Goal: Task Accomplishment & Management: Manage account settings

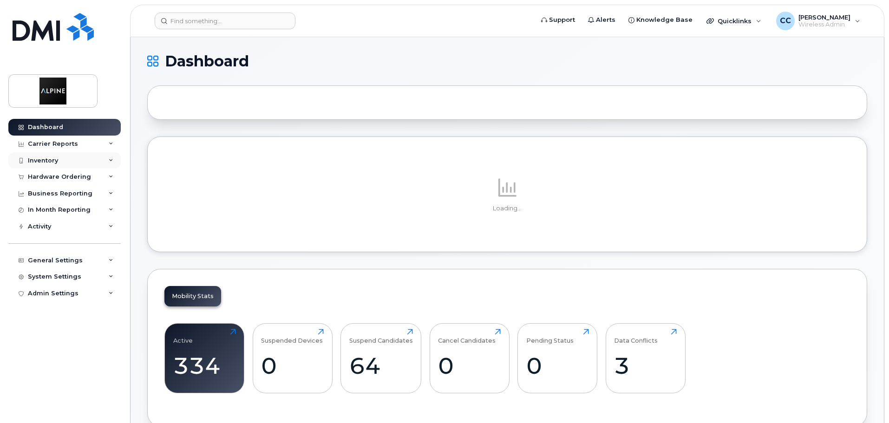
click at [49, 162] on div "Inventory" at bounding box center [43, 160] width 30 height 7
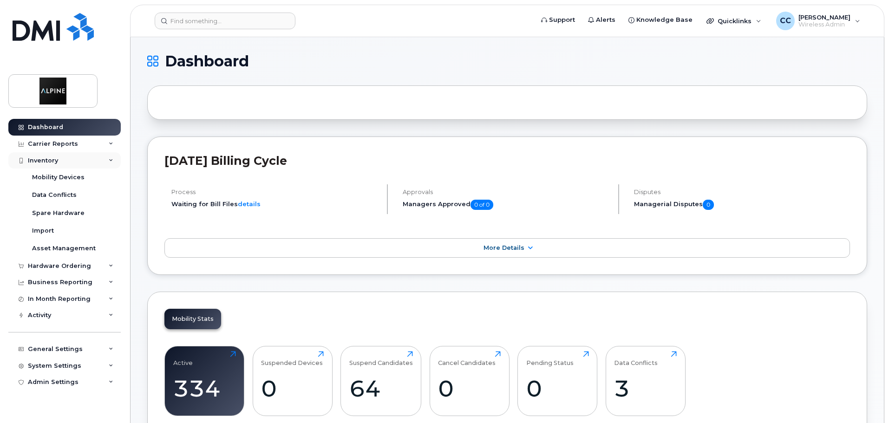
click at [79, 159] on div "Inventory" at bounding box center [64, 160] width 112 height 17
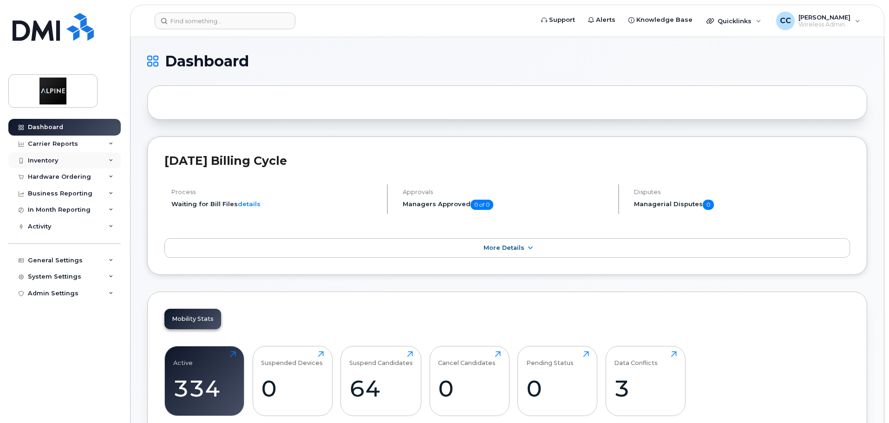
click at [79, 159] on div "Inventory" at bounding box center [64, 160] width 112 height 17
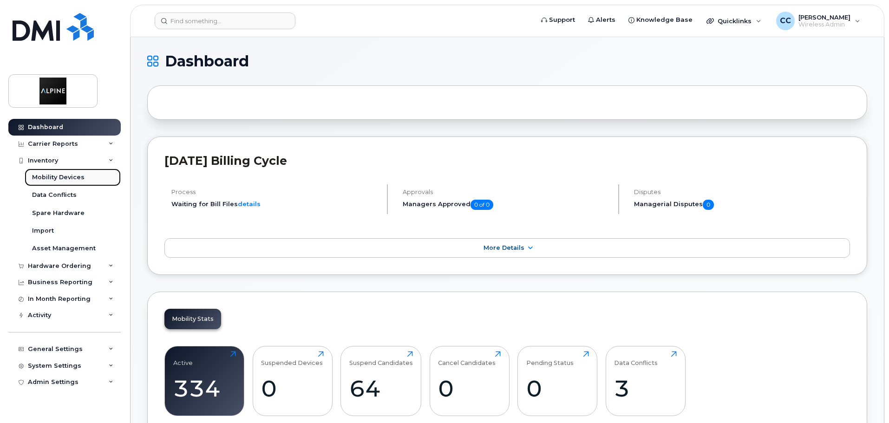
click at [65, 177] on div "Mobility Devices" at bounding box center [58, 177] width 52 height 8
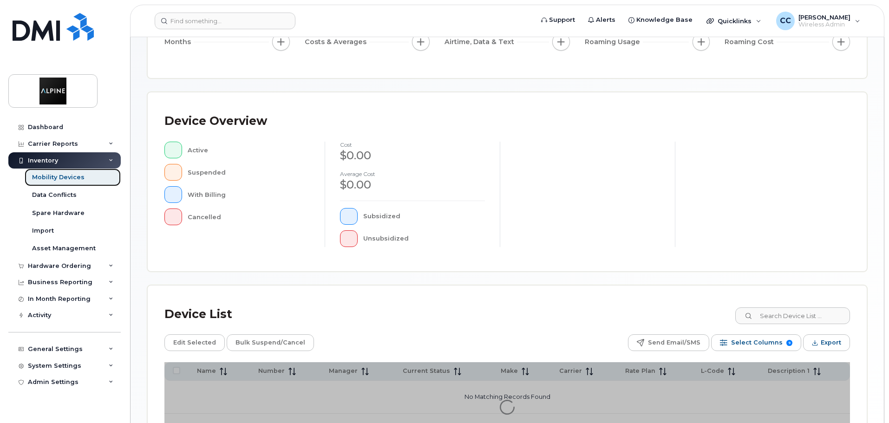
scroll to position [186, 0]
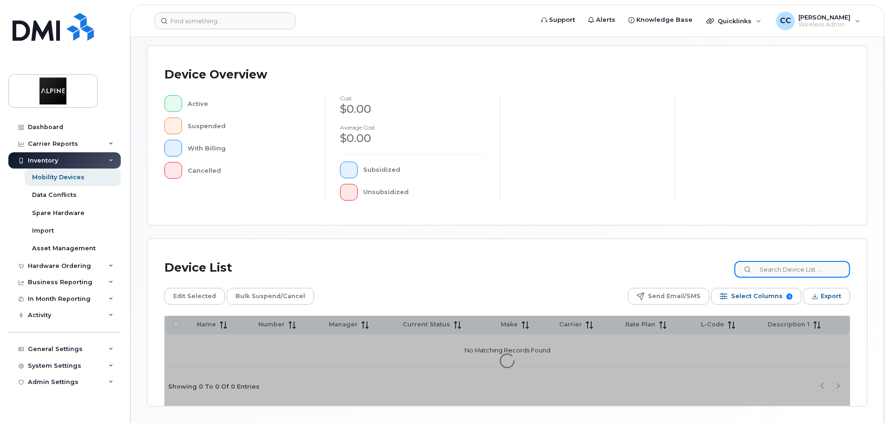
click at [797, 268] on input at bounding box center [792, 269] width 116 height 17
type input "darshan"
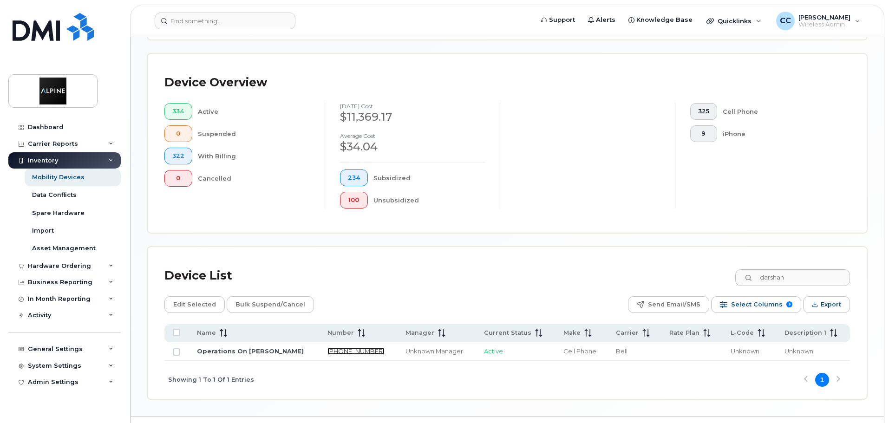
click at [330, 348] on link "[PHONE_NUMBER]" at bounding box center [356, 351] width 57 height 7
click at [406, 347] on div "Unknown Manager" at bounding box center [437, 351] width 62 height 9
click at [268, 348] on link "Operations On [PERSON_NAME]" at bounding box center [250, 351] width 107 height 7
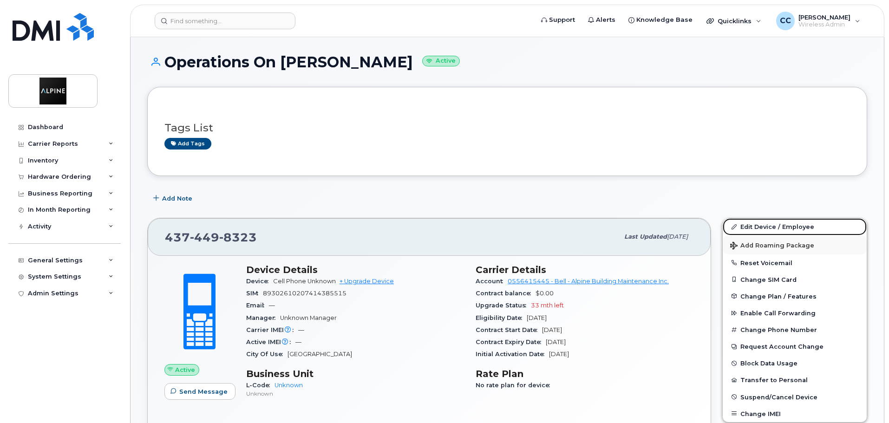
drag, startPoint x: 800, startPoint y: 230, endPoint x: 813, endPoint y: 243, distance: 18.7
click at [800, 230] on link "Edit Device / Employee" at bounding box center [795, 226] width 144 height 17
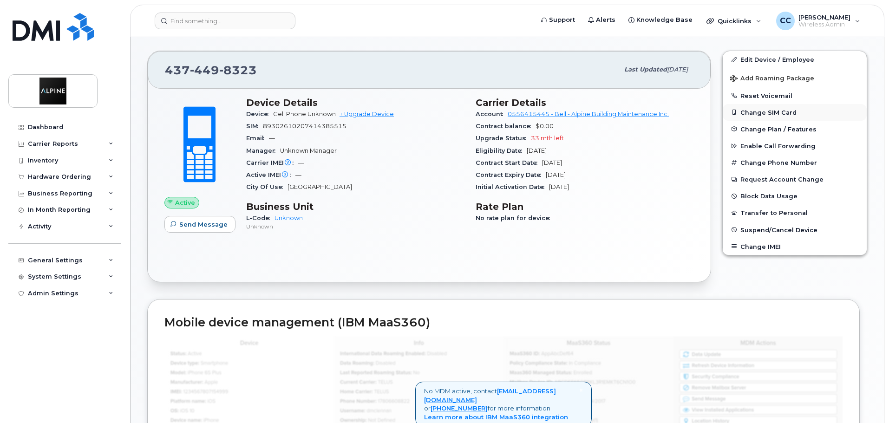
scroll to position [151, 0]
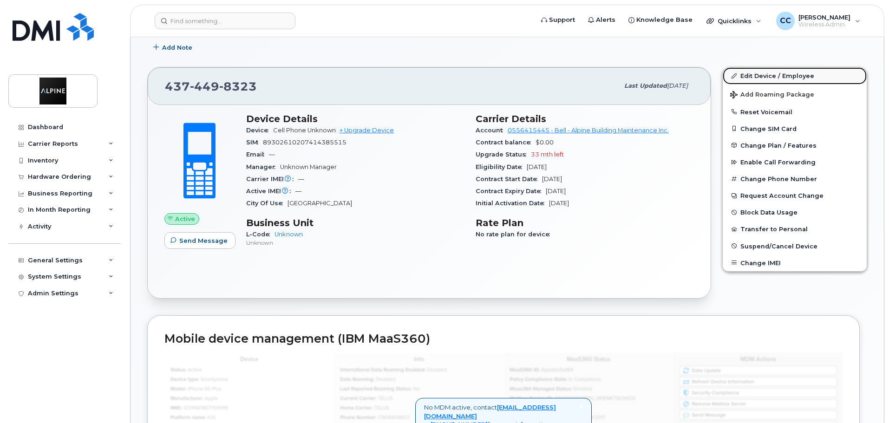
click at [779, 76] on link "Edit Device / Employee" at bounding box center [795, 75] width 144 height 17
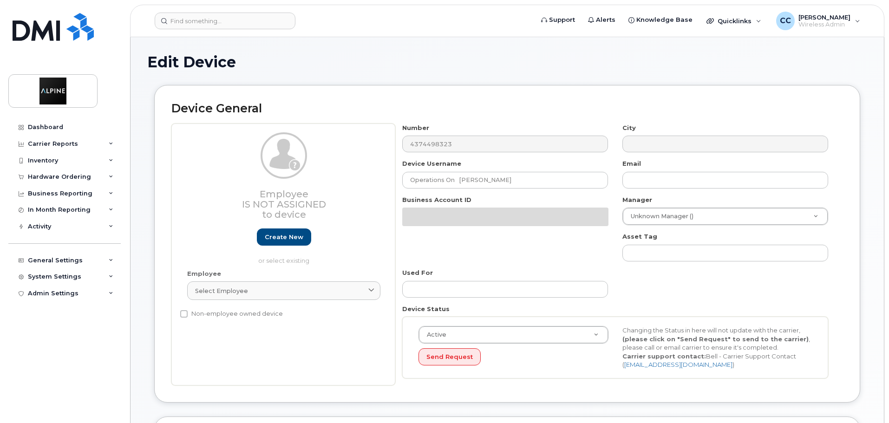
select select "35985151"
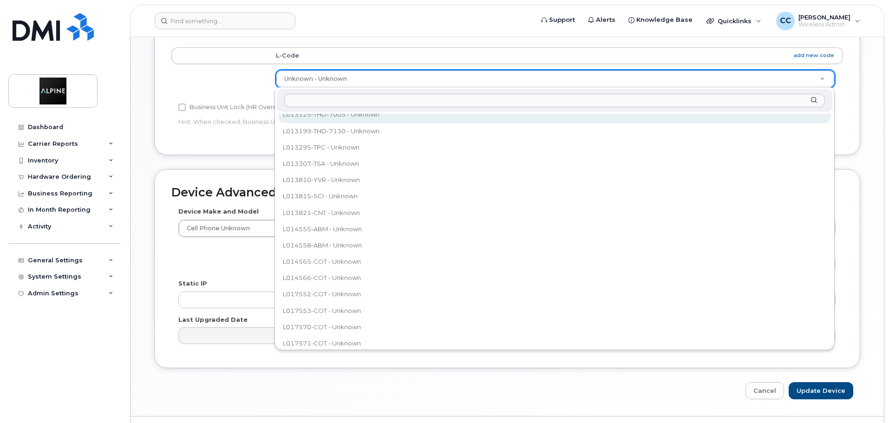
scroll to position [606, 0]
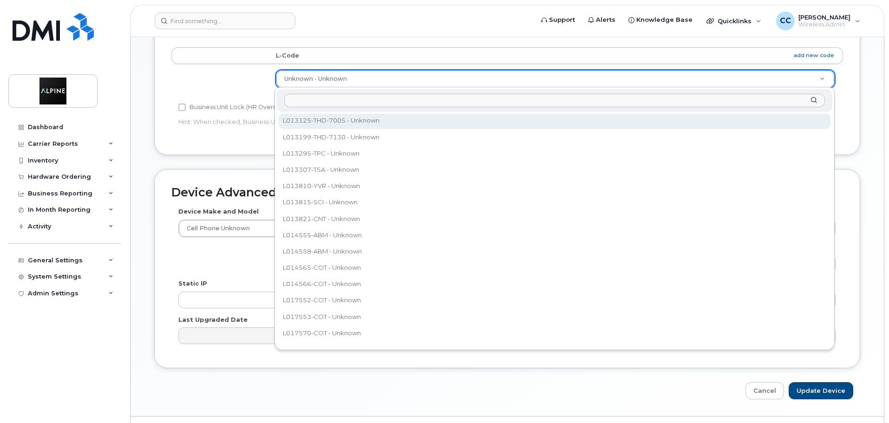
click at [310, 96] on input "text" at bounding box center [554, 100] width 541 height 13
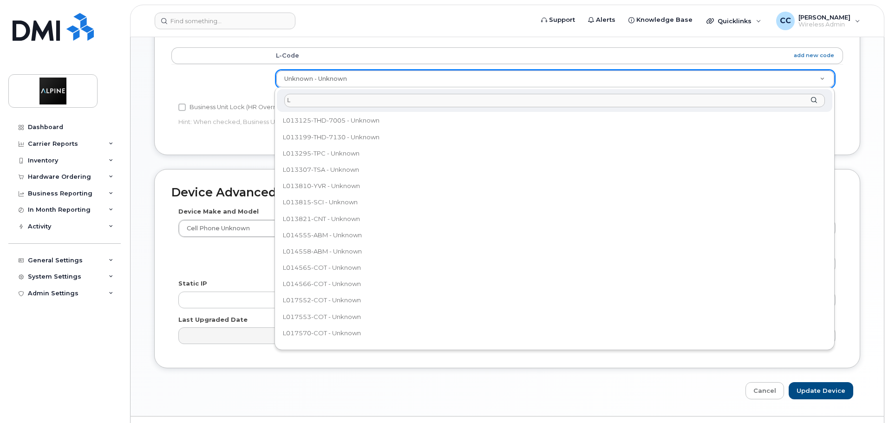
scroll to position [0, 0]
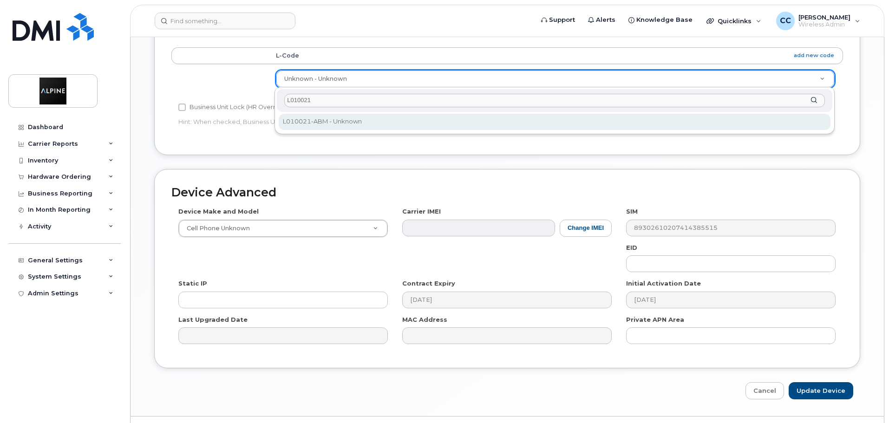
type input "L010021"
select select "35985153"
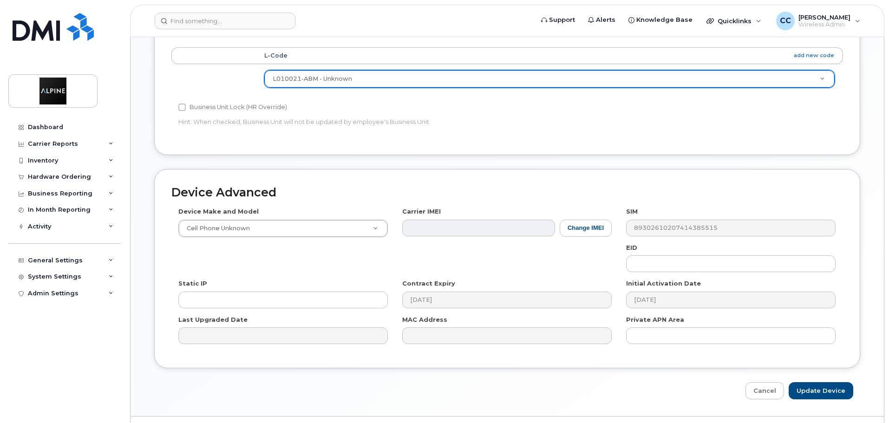
click at [398, 138] on div "Business Unit Accounting Categories Rules L-Code add new code L010021-ABM - Unk…" at bounding box center [507, 82] width 706 height 146
click at [843, 397] on input "Update Device" at bounding box center [821, 390] width 65 height 17
type input "Saving..."
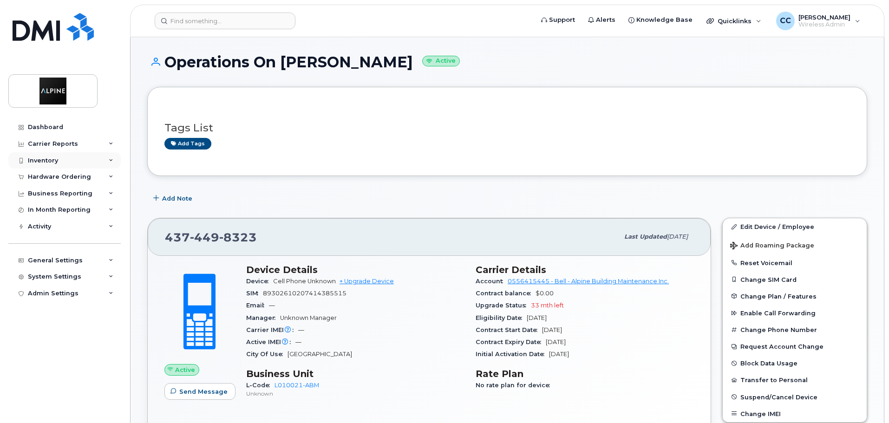
click at [59, 165] on div "Inventory" at bounding box center [64, 160] width 112 height 17
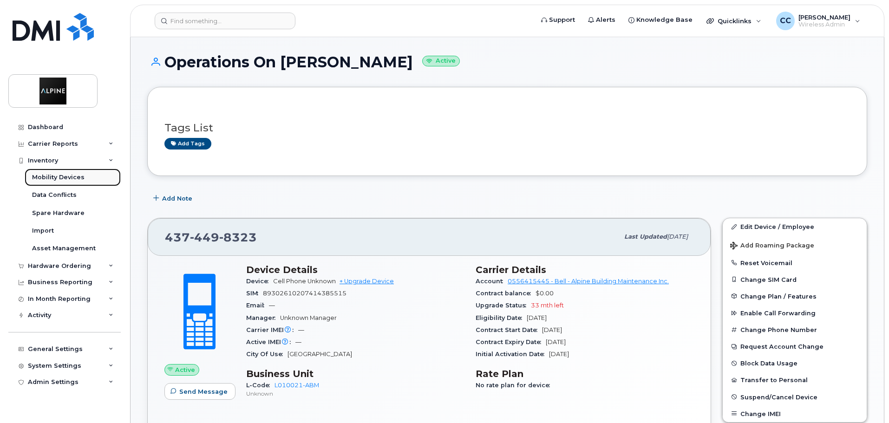
click at [66, 178] on div "Mobility Devices" at bounding box center [58, 177] width 52 height 8
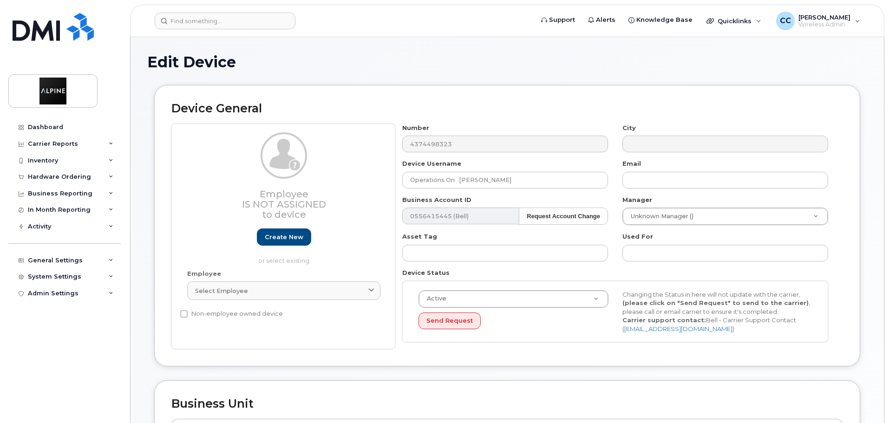
select select "35985153"
click at [64, 159] on div "Inventory" at bounding box center [64, 160] width 112 height 17
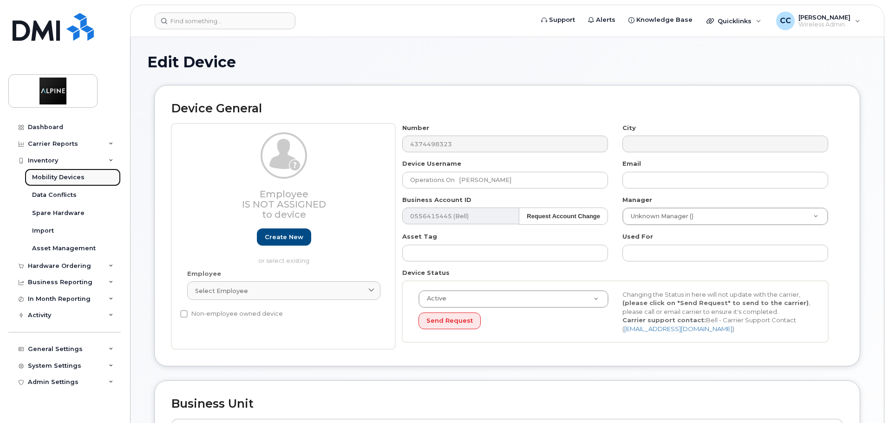
click at [63, 173] on div "Mobility Devices" at bounding box center [58, 177] width 52 height 8
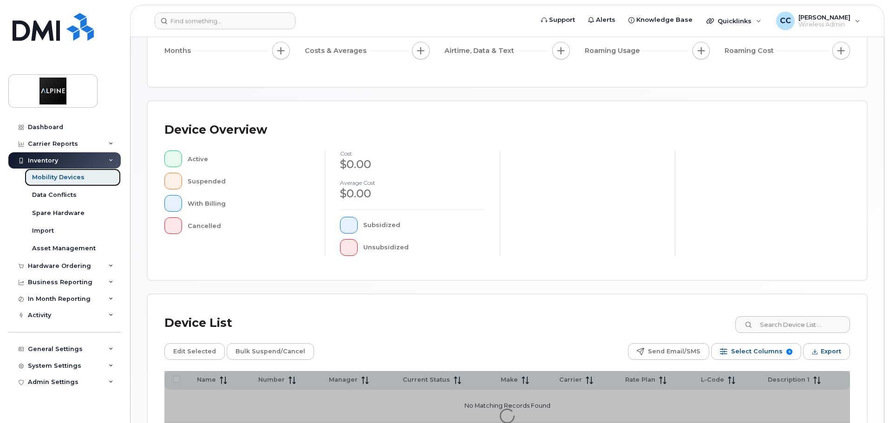
scroll to position [139, 0]
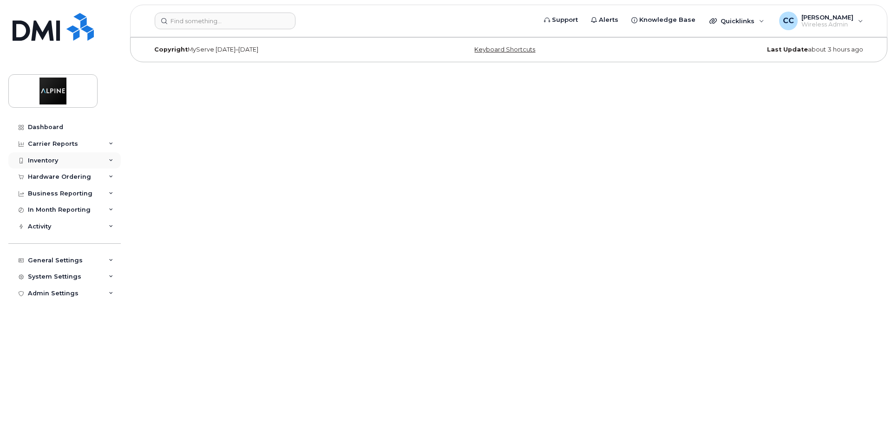
click at [66, 165] on div "Inventory" at bounding box center [64, 160] width 112 height 17
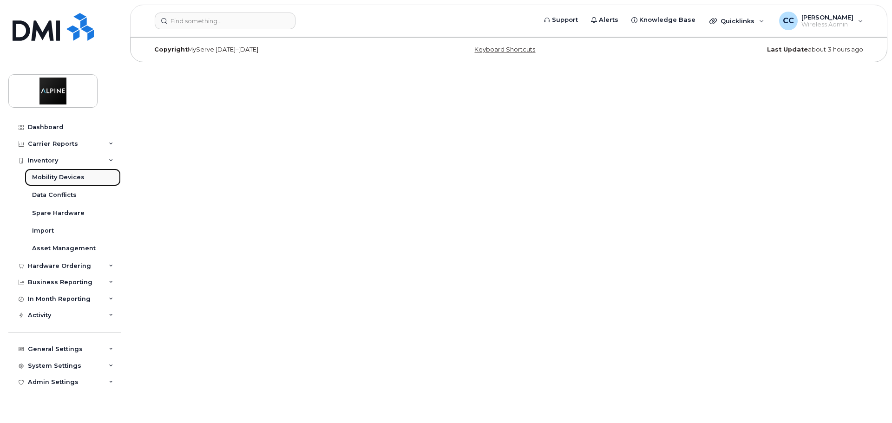
click at [75, 180] on div "Mobility Devices" at bounding box center [58, 177] width 52 height 8
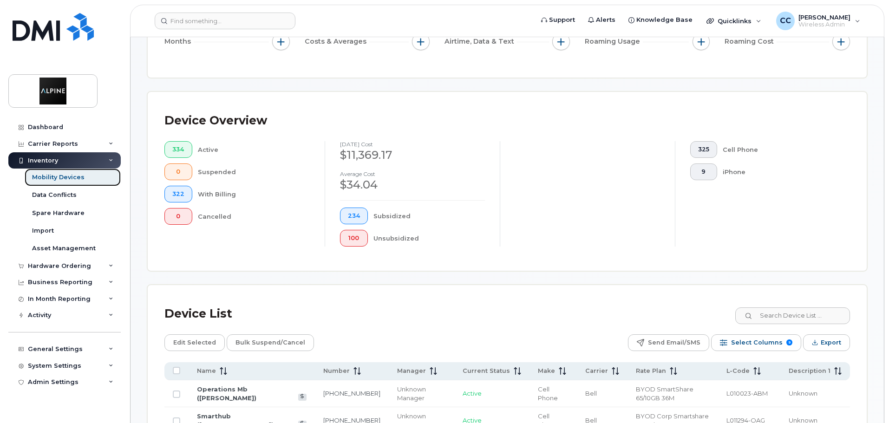
scroll to position [279, 0]
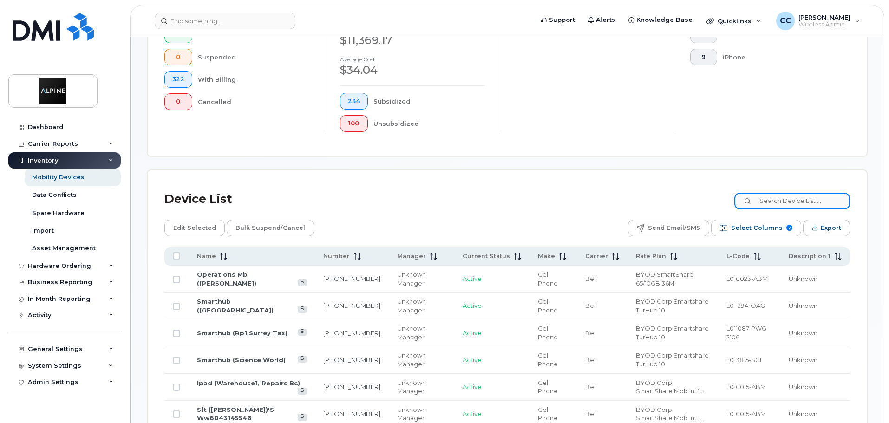
click at [785, 193] on input at bounding box center [792, 201] width 116 height 17
type input "darshan"
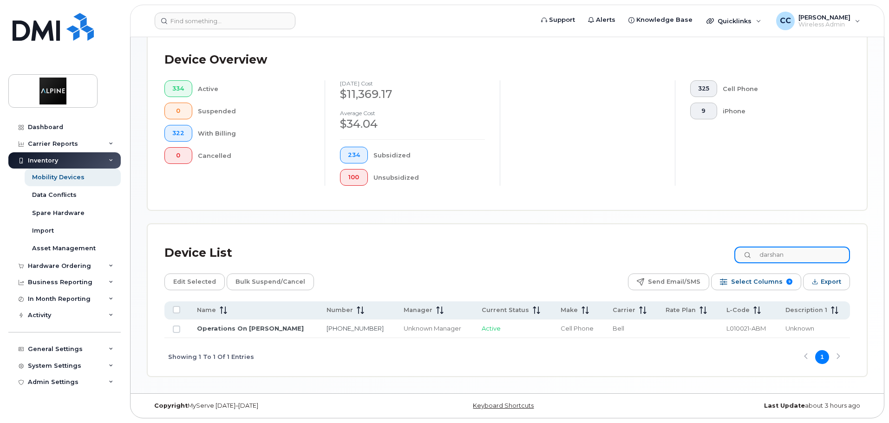
scroll to position [217, 0]
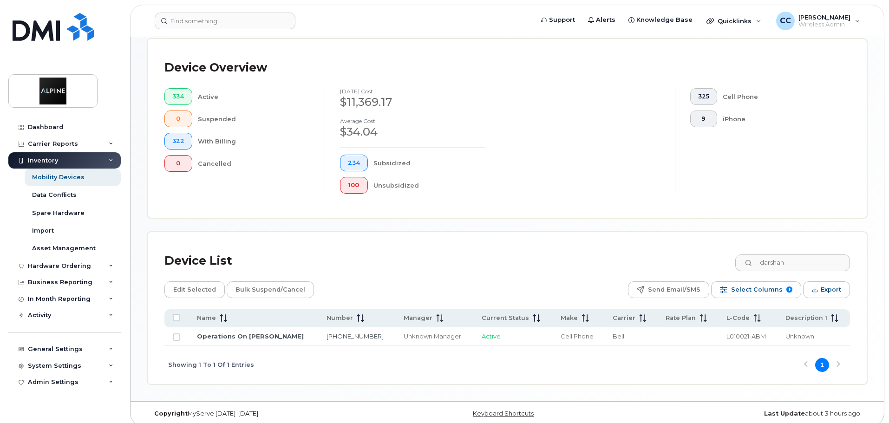
click at [418, 336] on td "Unknown Manager" at bounding box center [434, 337] width 78 height 19
click at [418, 335] on td "Unknown Manager" at bounding box center [434, 337] width 78 height 19
click at [415, 335] on td "Unknown Manager" at bounding box center [434, 337] width 78 height 19
click at [407, 332] on div "Unknown Manager" at bounding box center [434, 336] width 61 height 9
click at [262, 333] on td "Operations On Darshan Patel" at bounding box center [254, 337] width 130 height 19
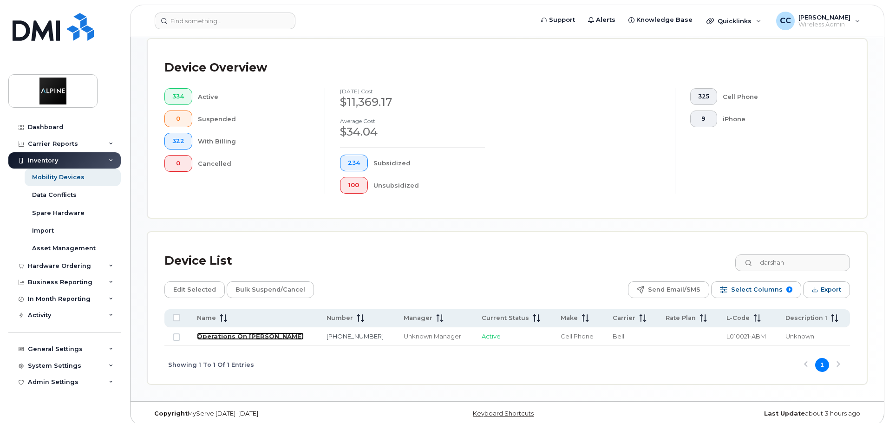
click at [261, 333] on link "Operations On Darshan Patel" at bounding box center [250, 336] width 107 height 7
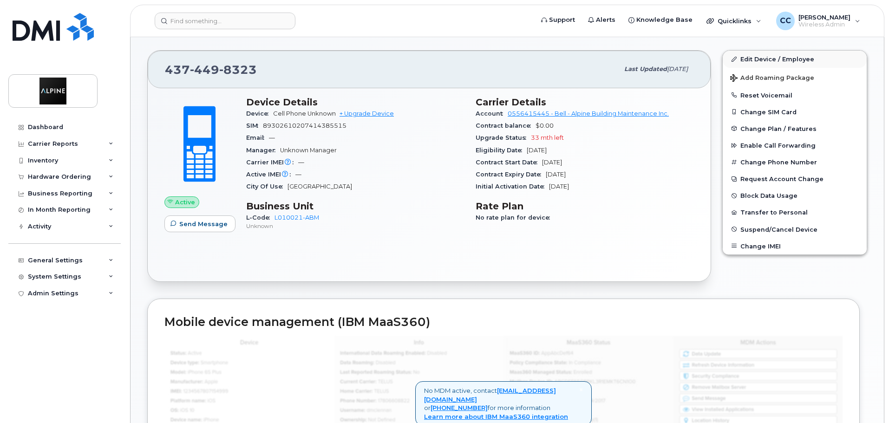
scroll to position [151, 0]
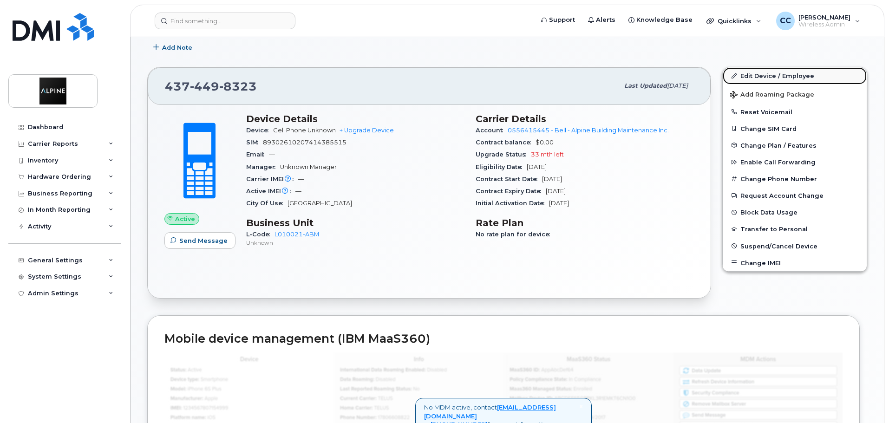
click at [776, 79] on link "Edit Device / Employee" at bounding box center [795, 75] width 144 height 17
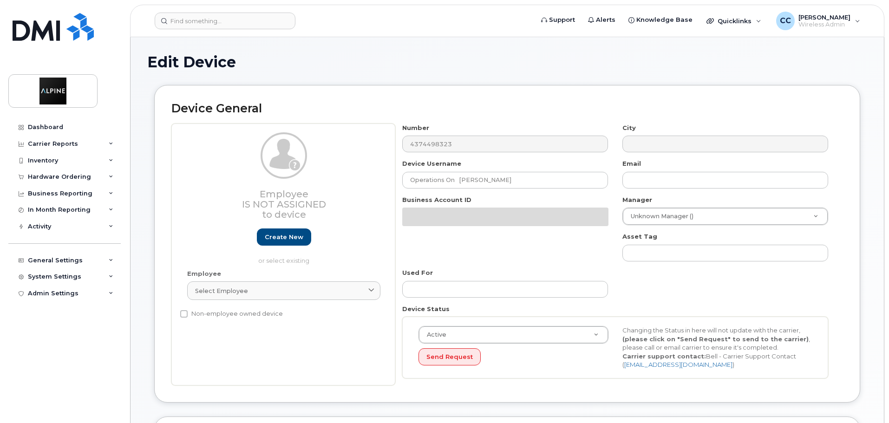
select select "35985153"
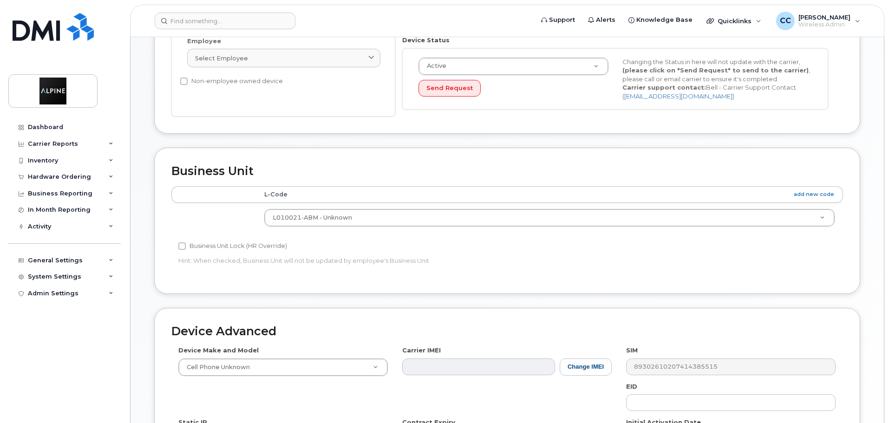
scroll to position [394, 0]
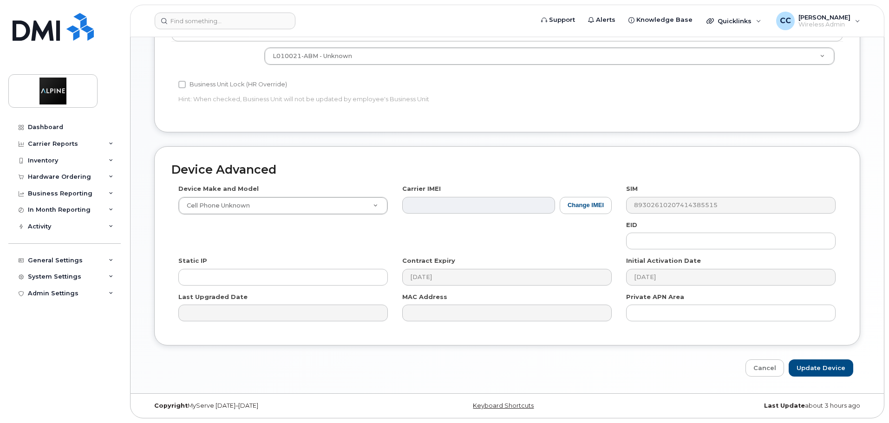
click at [626, 337] on div "Device Advanced Device Make and Model Cell Phone Unknown Android TCL 502 Watch …" at bounding box center [507, 246] width 706 height 200
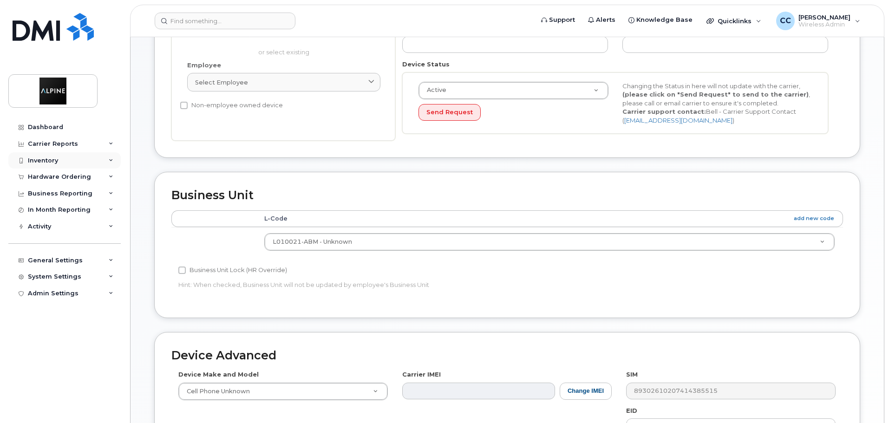
click at [50, 163] on div "Inventory" at bounding box center [43, 160] width 30 height 7
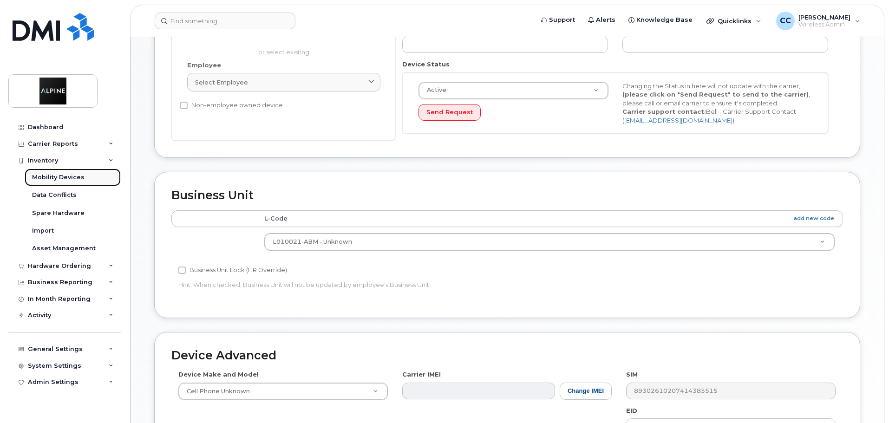
click at [63, 181] on div "Mobility Devices" at bounding box center [58, 177] width 52 height 8
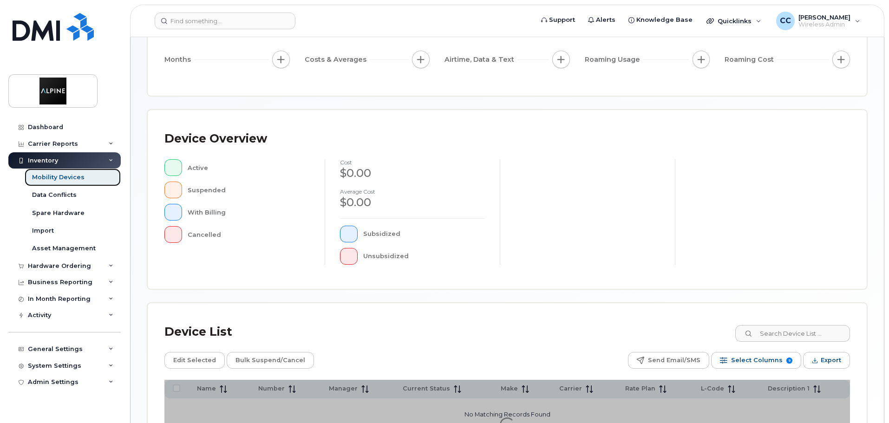
scroll to position [216, 0]
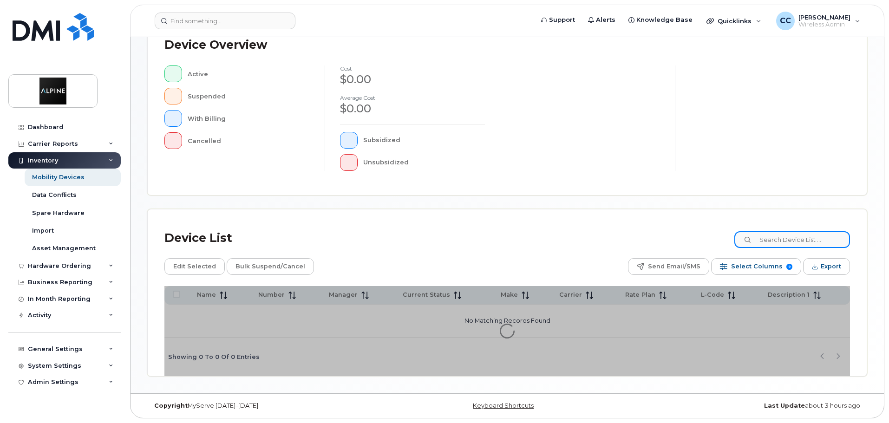
click at [809, 240] on input at bounding box center [792, 239] width 116 height 17
type input "ivana"
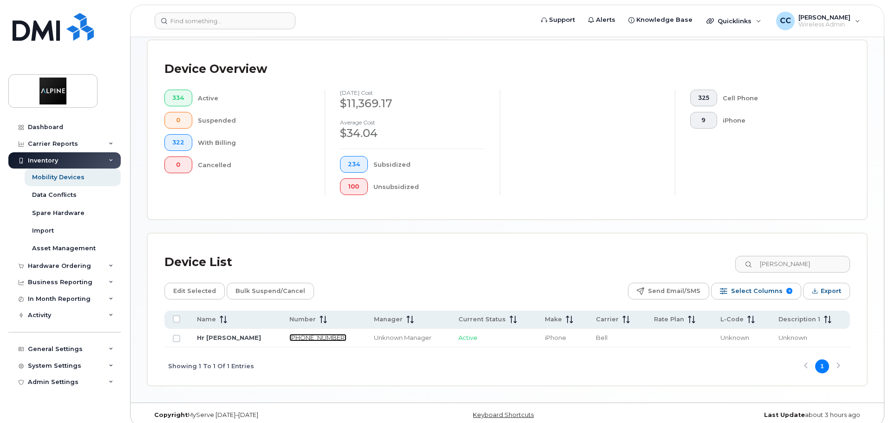
click at [309, 334] on link "604-340-5440" at bounding box center [317, 337] width 57 height 7
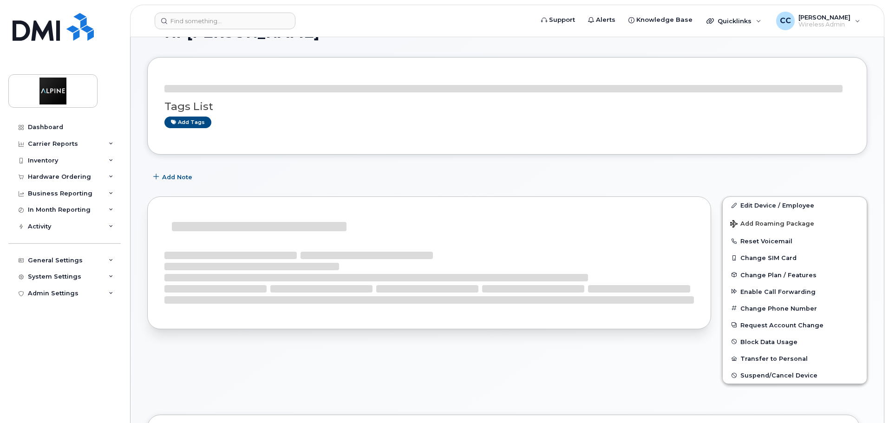
scroll to position [46, 0]
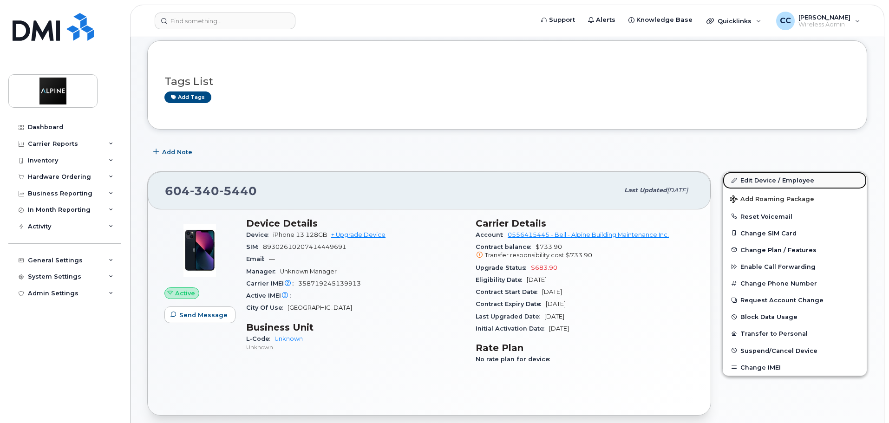
click at [775, 183] on link "Edit Device / Employee" at bounding box center [795, 180] width 144 height 17
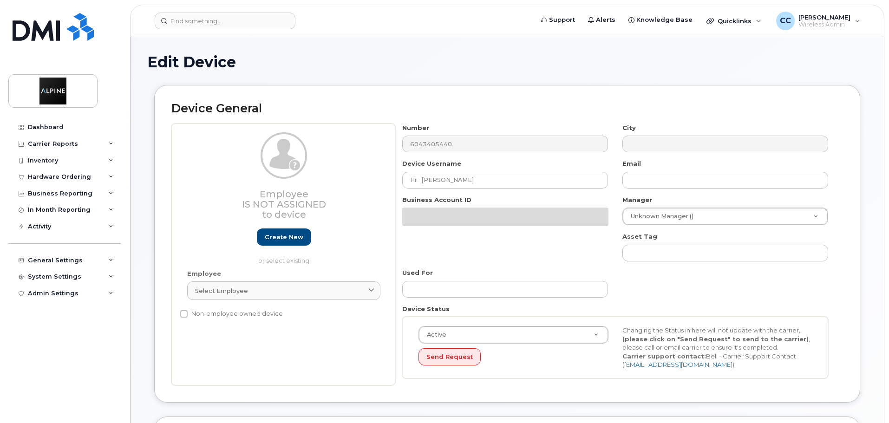
select select "35985151"
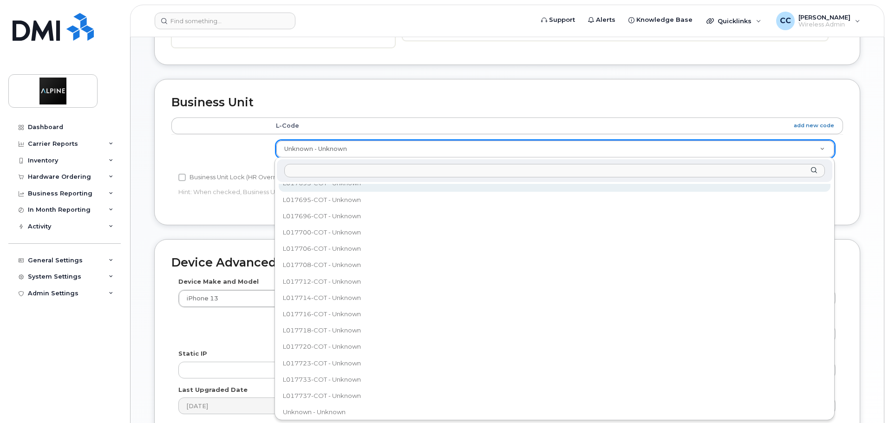
scroll to position [1309, 0]
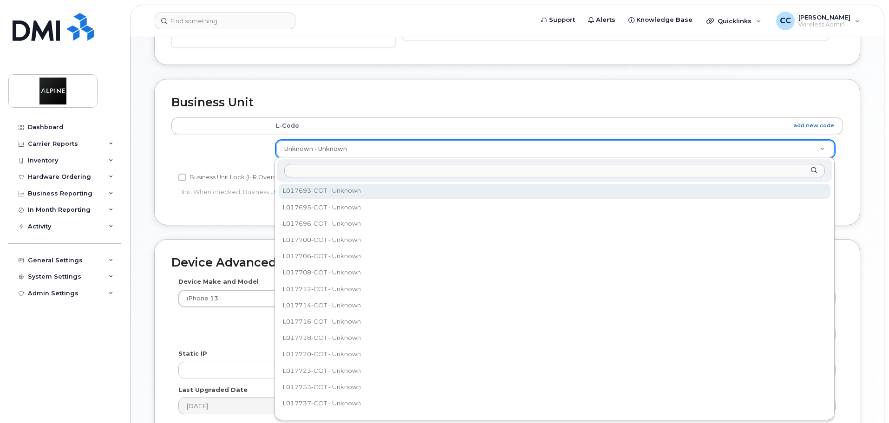
click at [355, 168] on input "text" at bounding box center [554, 170] width 541 height 13
paste input "L010015-ABM"
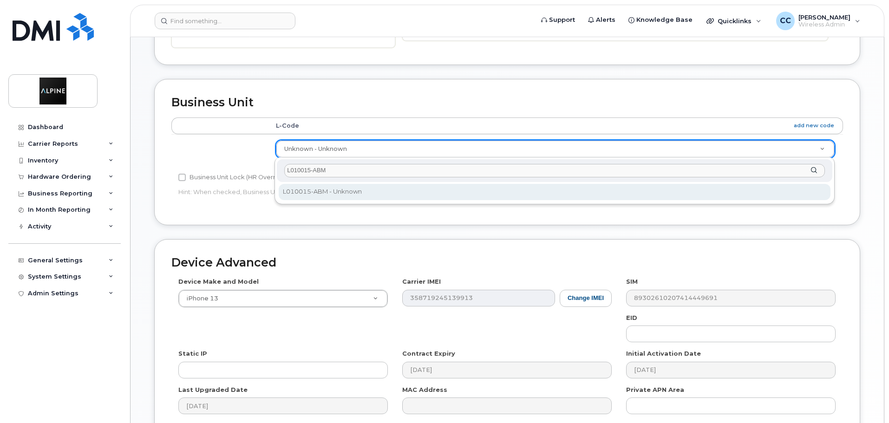
scroll to position [0, 0]
type input "L010015-ABM"
select select "35985152"
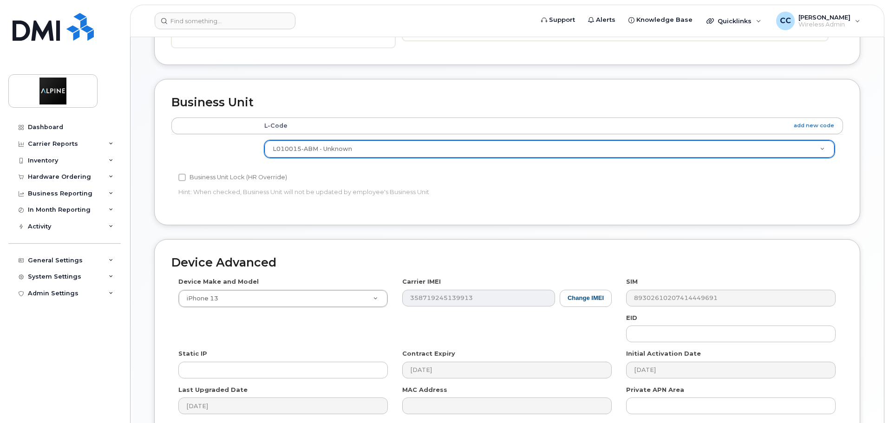
click at [426, 244] on div "Device Advanced Device Make and Model iPhone 13 Android TCL 502 Watch Apple Wat…" at bounding box center [507, 339] width 706 height 200
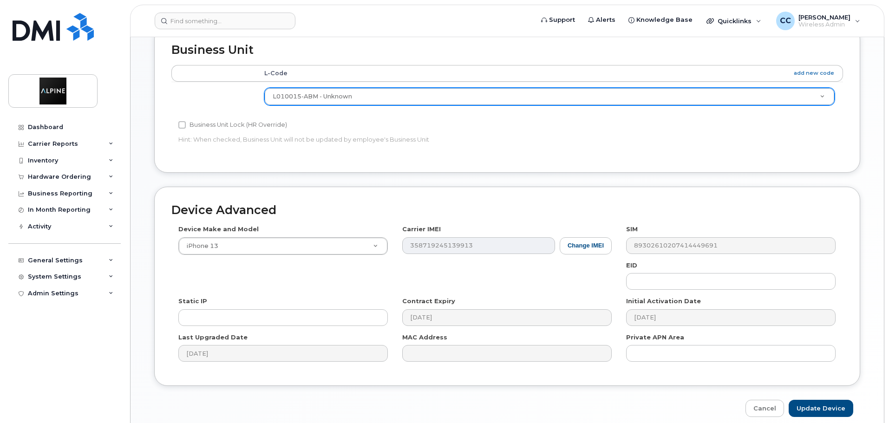
scroll to position [394, 0]
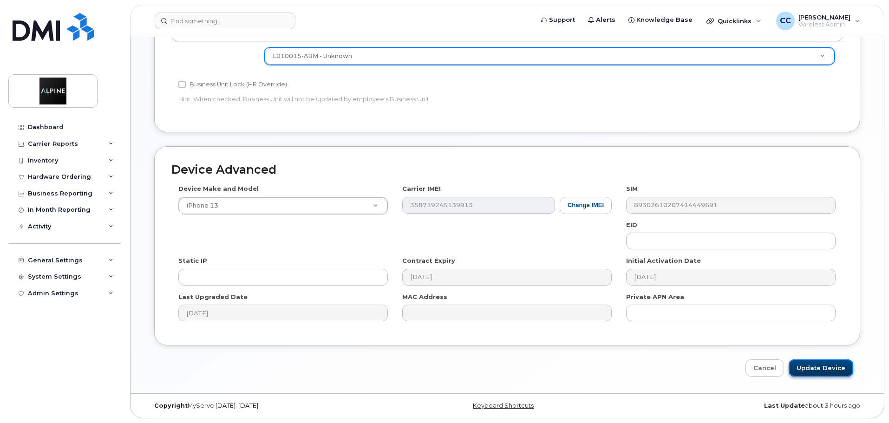
click at [813, 371] on input "Update Device" at bounding box center [821, 368] width 65 height 17
type input "Saving..."
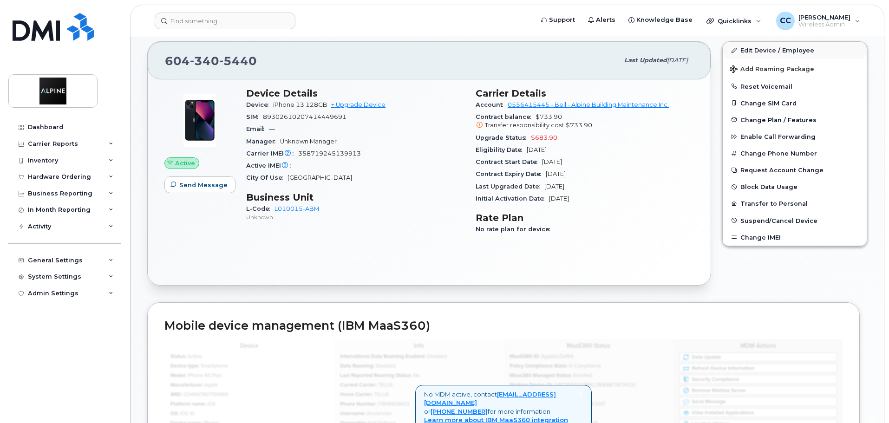
scroll to position [93, 0]
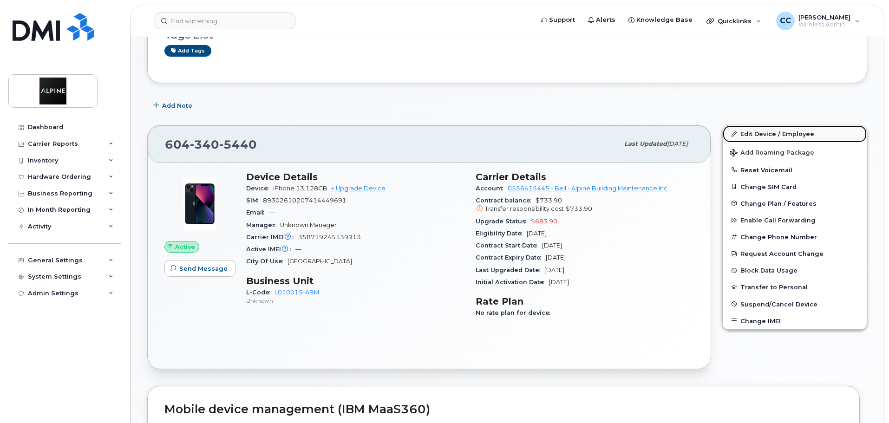
click at [773, 135] on link "Edit Device / Employee" at bounding box center [795, 133] width 144 height 17
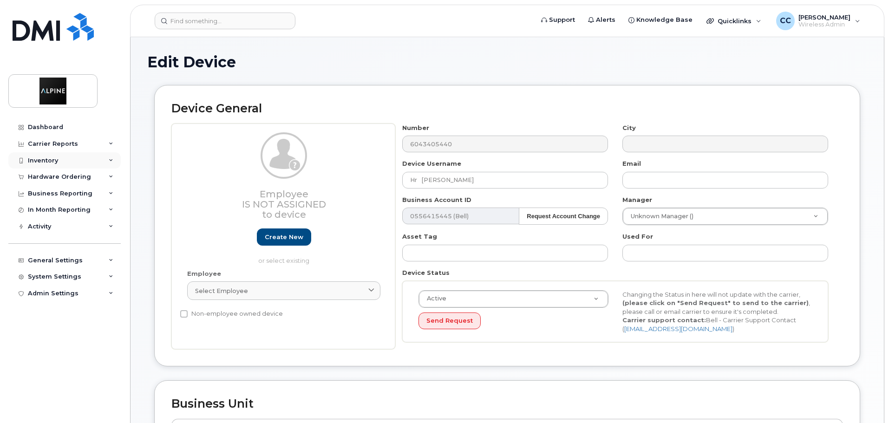
click at [79, 163] on div "Inventory" at bounding box center [64, 160] width 112 height 17
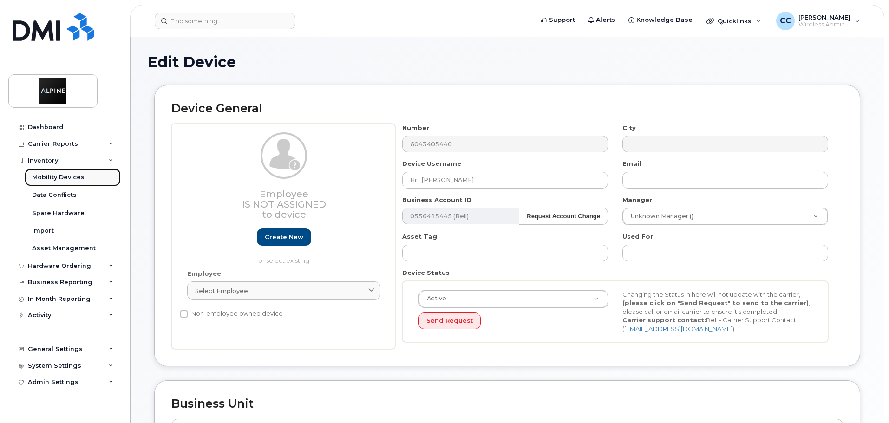
click at [76, 180] on div "Mobility Devices" at bounding box center [58, 177] width 52 height 8
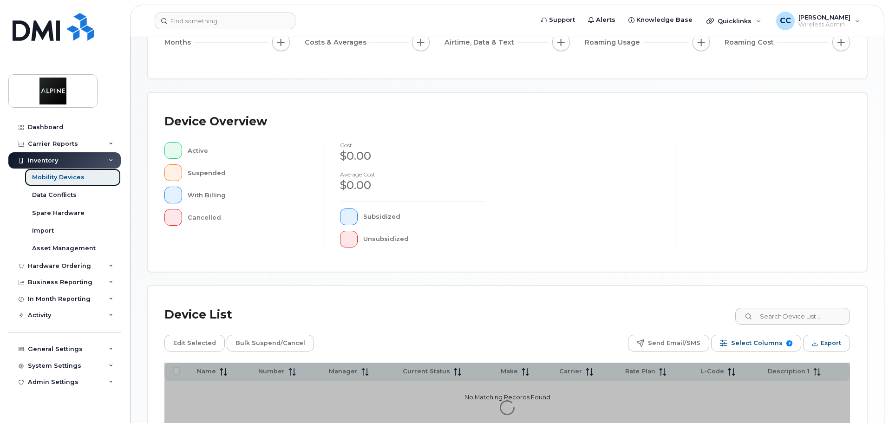
scroll to position [216, 0]
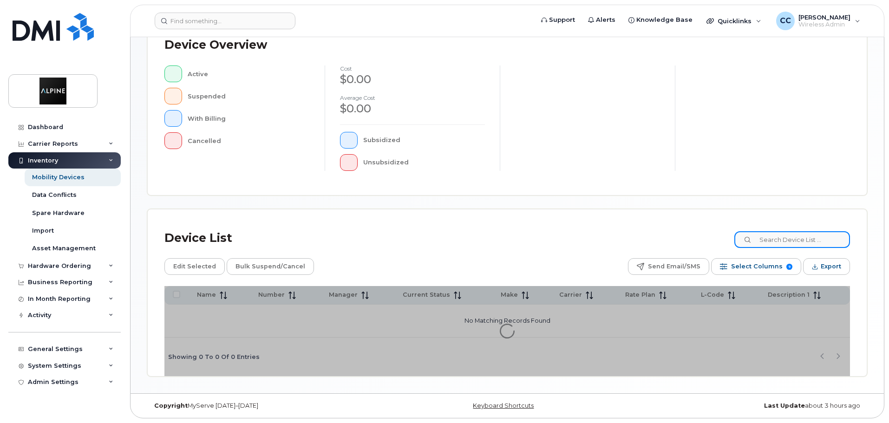
click at [779, 233] on input at bounding box center [792, 239] width 116 height 17
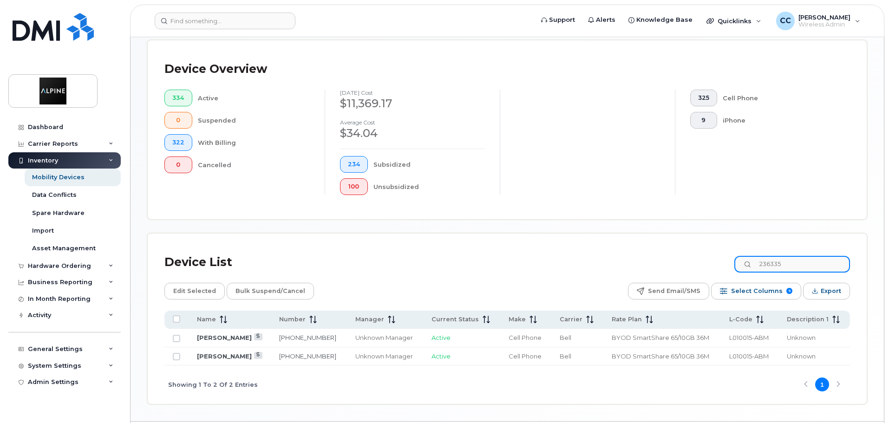
drag, startPoint x: 787, startPoint y: 255, endPoint x: 707, endPoint y: 258, distance: 80.4
click at [707, 258] on div "Device List 236335" at bounding box center [507, 262] width 686 height 24
type input "5"
